Goal: Transaction & Acquisition: Obtain resource

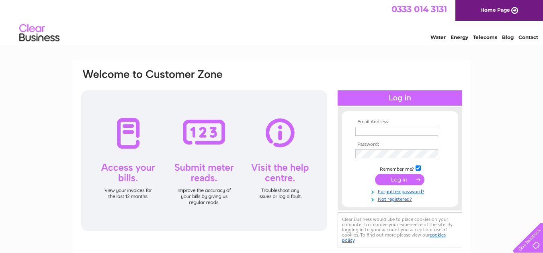
type input "alstondrumchapel@aol.com"
click at [402, 180] on input "submit" at bounding box center [399, 179] width 49 height 11
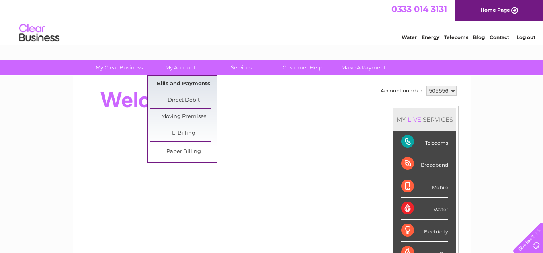
click at [176, 81] on link "Bills and Payments" at bounding box center [183, 84] width 66 height 16
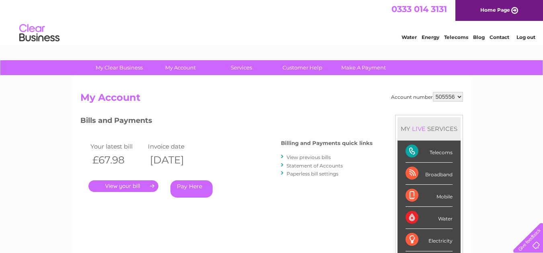
click at [129, 185] on link "." at bounding box center [123, 186] width 70 height 12
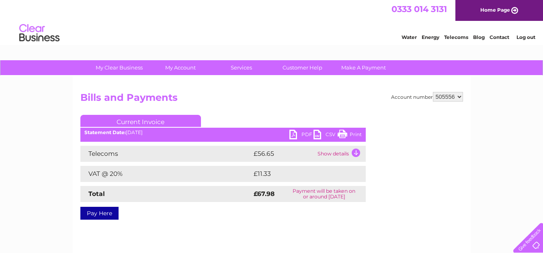
click at [290, 133] on link "PDF" at bounding box center [301, 136] width 24 height 12
click at [457, 94] on select "505556 562854 568838 934843" at bounding box center [448, 97] width 30 height 10
select select "562854"
click at [433, 92] on select "505556 562854 568838 934843" at bounding box center [448, 97] width 30 height 10
click at [180, 65] on link "My Account" at bounding box center [180, 67] width 66 height 15
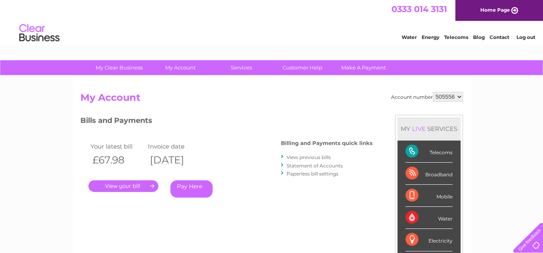
click at [111, 185] on link "." at bounding box center [123, 186] width 70 height 12
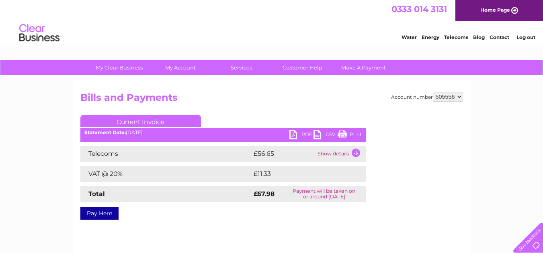
click at [460, 98] on select "505556 562854 568838 934843" at bounding box center [448, 97] width 30 height 10
select select "562854"
click at [433, 92] on select "505556 562854 568838 934843" at bounding box center [448, 97] width 30 height 10
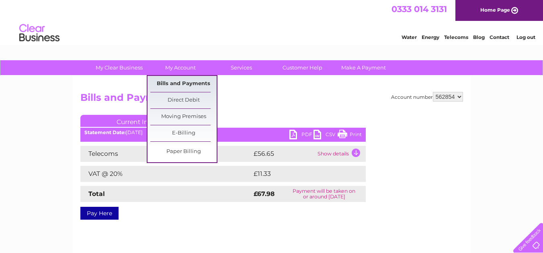
click at [182, 82] on link "Bills and Payments" at bounding box center [183, 84] width 66 height 16
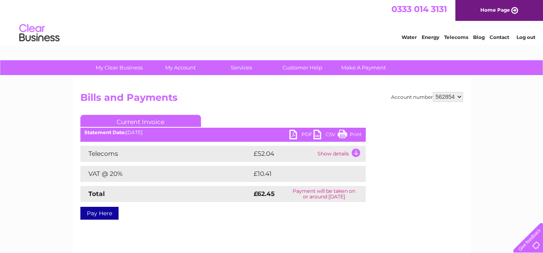
click at [292, 134] on link "PDF" at bounding box center [301, 136] width 24 height 12
click at [462, 96] on select "505556 562854 568838 934843" at bounding box center [448, 97] width 30 height 10
select select "568838"
click at [433, 92] on select "505556 562854 568838 934843" at bounding box center [448, 97] width 30 height 10
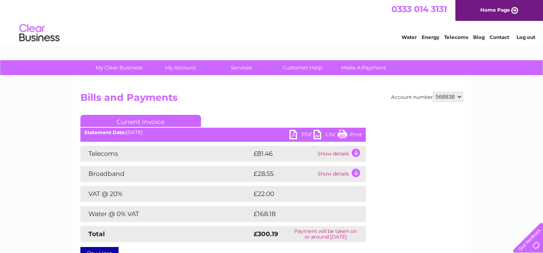
click at [294, 132] on link "PDF" at bounding box center [301, 136] width 24 height 12
click at [460, 96] on select "505556 562854 568838 934843" at bounding box center [448, 97] width 30 height 10
select select "934843"
click at [433, 92] on select "505556 562854 568838 934843" at bounding box center [448, 97] width 30 height 10
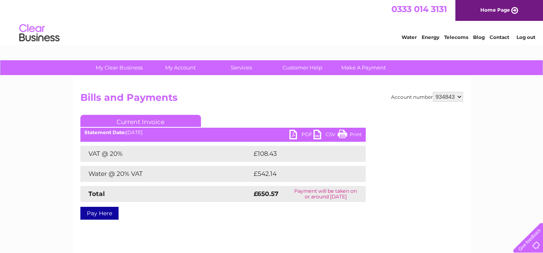
click at [296, 131] on link "PDF" at bounding box center [301, 136] width 24 height 12
drag, startPoint x: 524, startPoint y: 38, endPoint x: 476, endPoint y: 113, distance: 89.5
click at [524, 38] on link "Log out" at bounding box center [525, 37] width 19 height 6
